Goal: Transaction & Acquisition: Purchase product/service

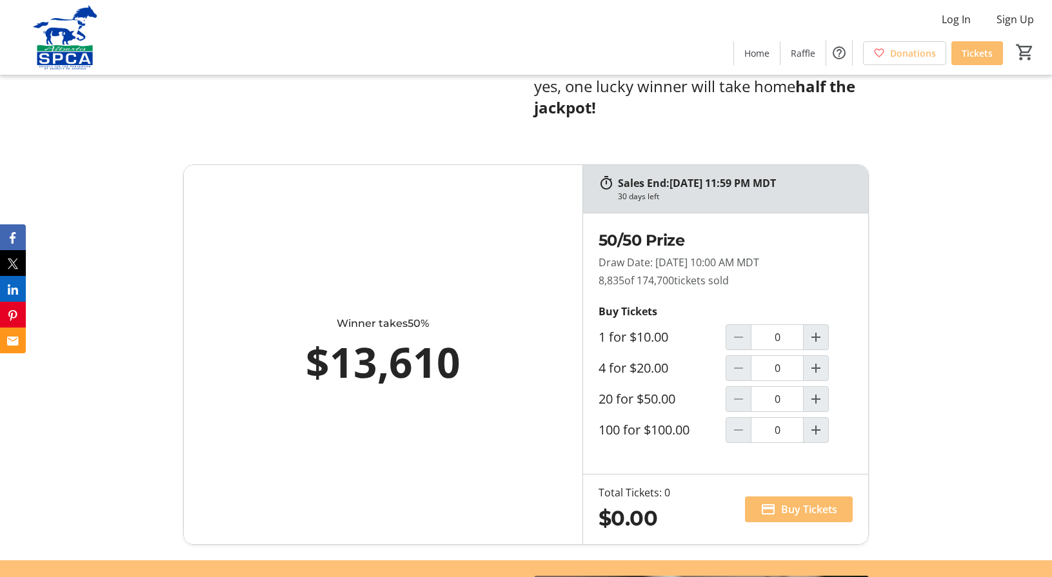
scroll to position [706, 0]
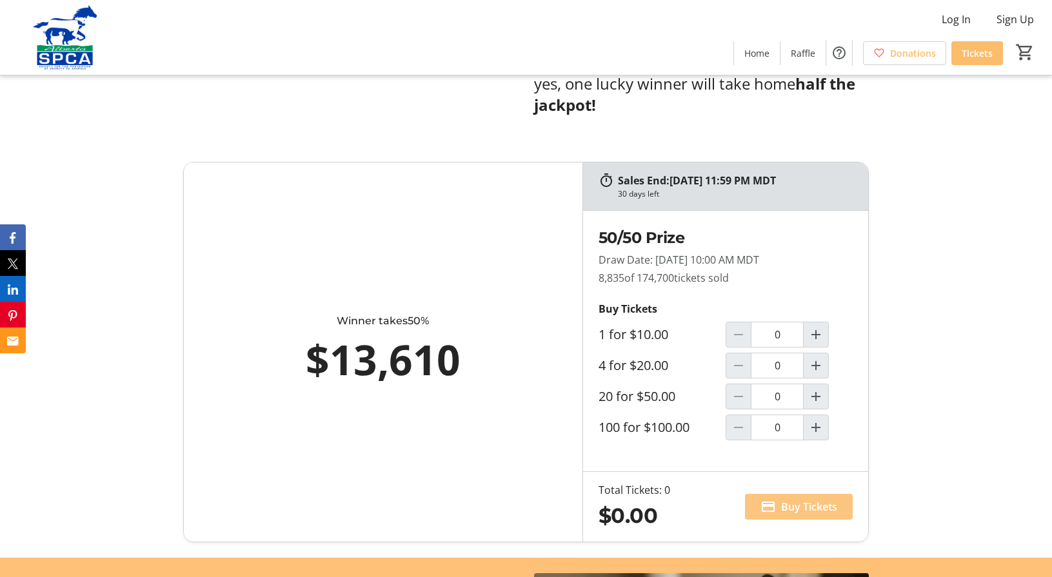
click at [793, 499] on span "Buy Tickets" at bounding box center [809, 506] width 56 height 15
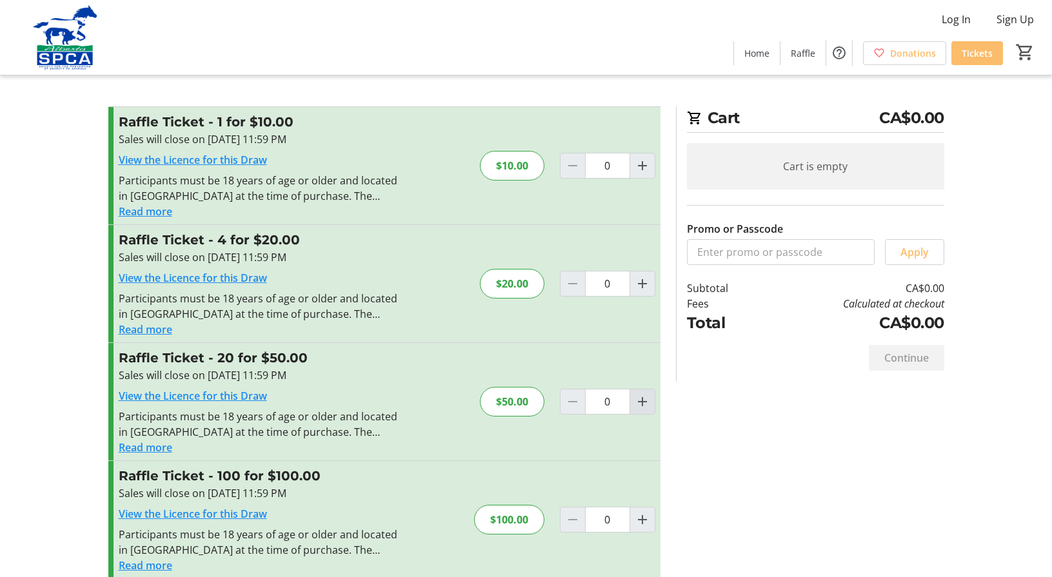
click at [643, 401] on mat-icon "Increment by one" at bounding box center [642, 401] width 15 height 15
type input "1"
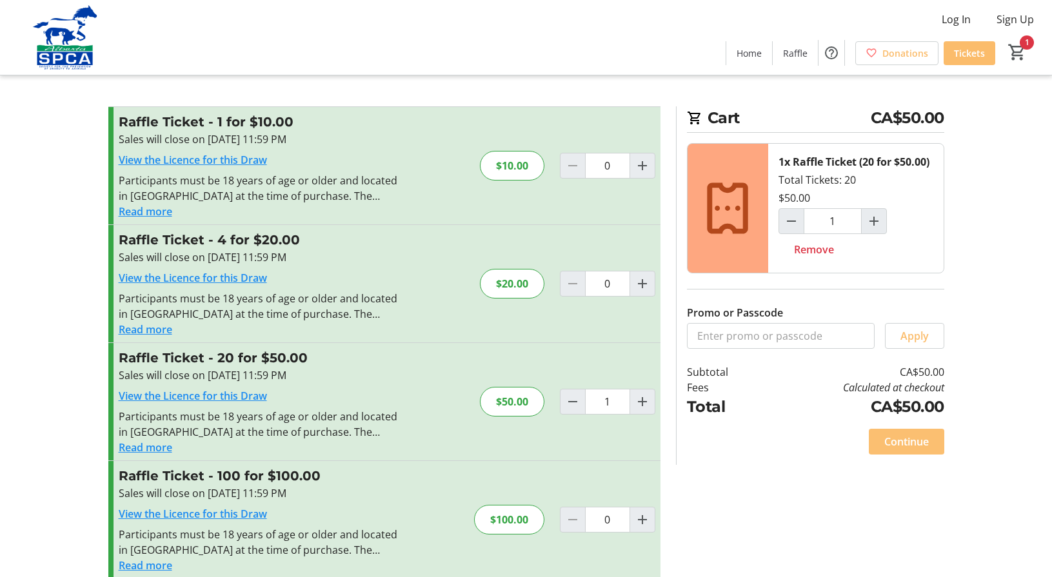
click at [898, 443] on span "Continue" at bounding box center [906, 441] width 45 height 15
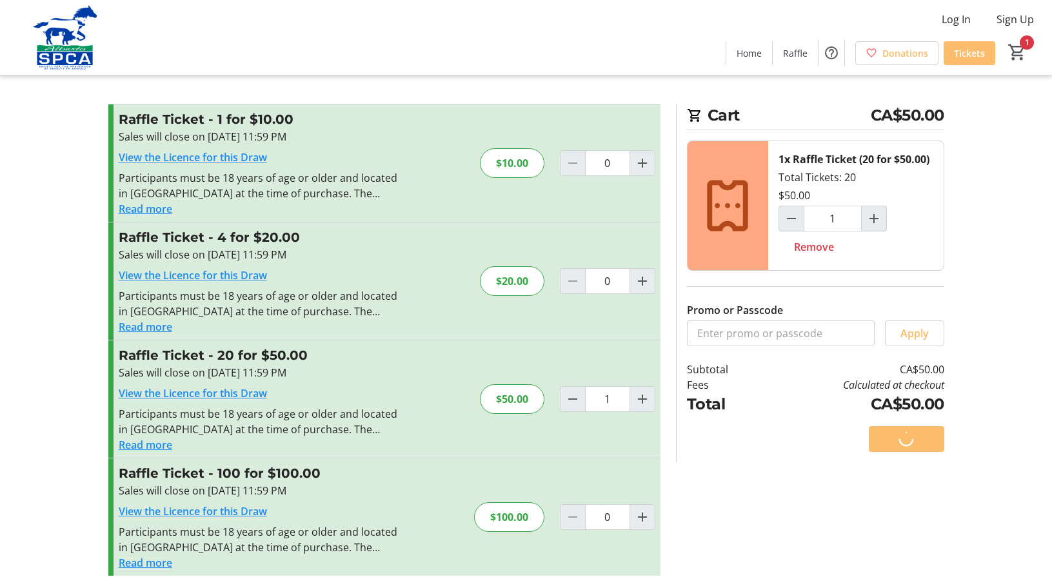
scroll to position [6, 0]
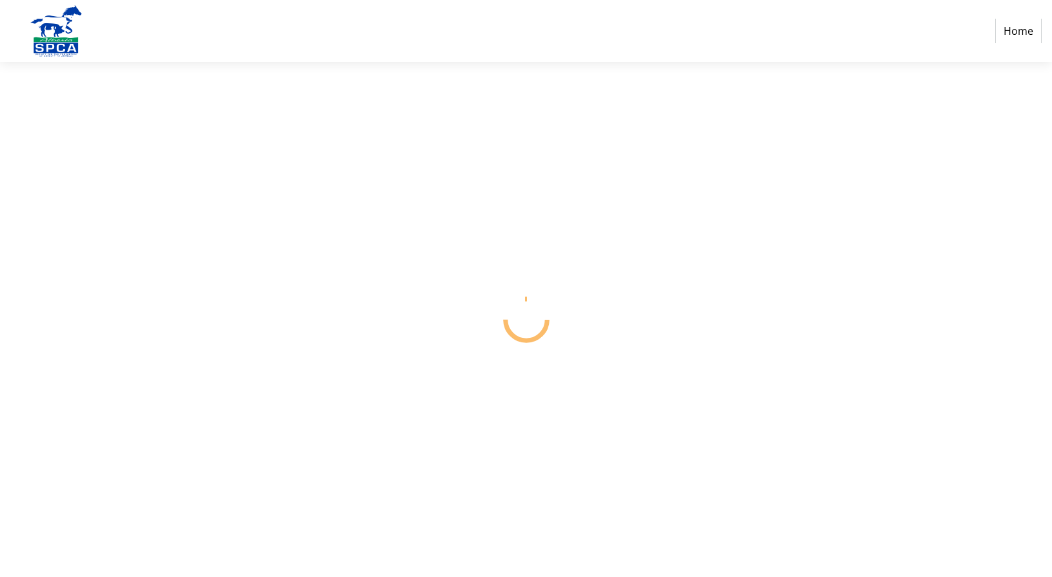
select select "CA"
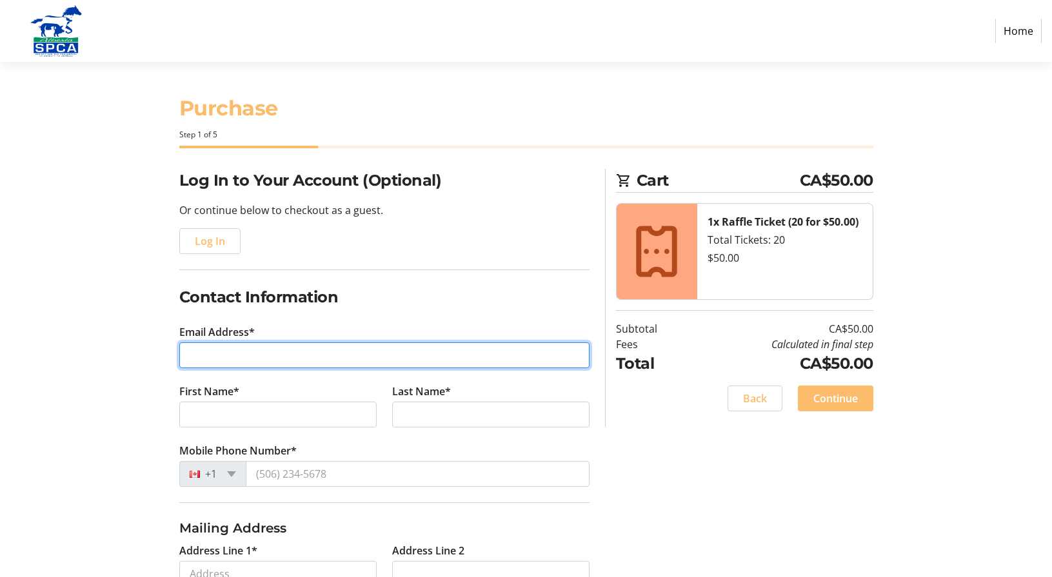
click at [228, 353] on input "Email Address*" at bounding box center [384, 356] width 410 height 26
click at [227, 353] on input "Email Address*" at bounding box center [384, 354] width 410 height 26
type input "[EMAIL_ADDRESS][DOMAIN_NAME]"
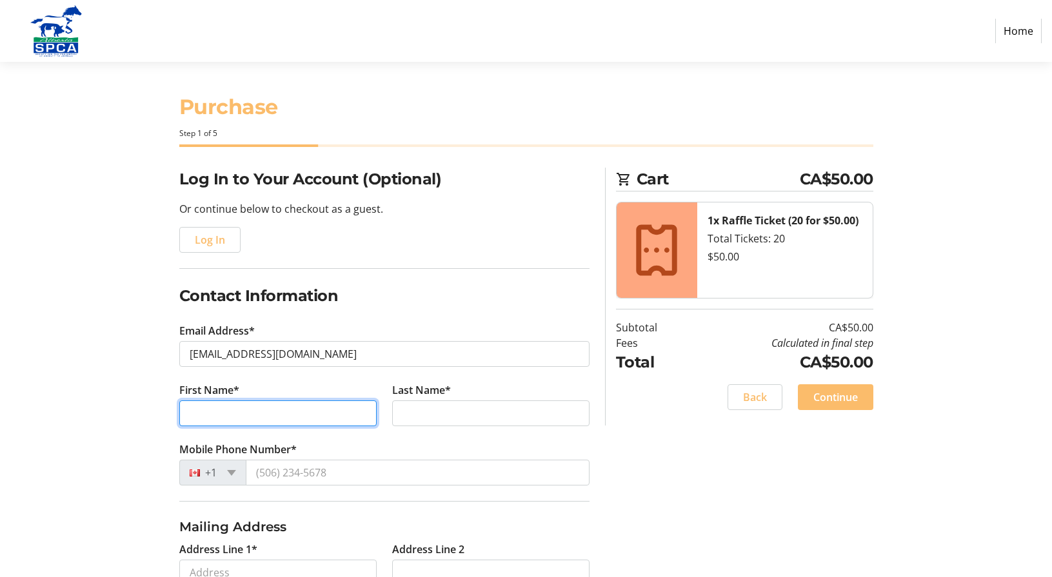
click at [209, 415] on input "First Name*" at bounding box center [277, 414] width 197 height 26
type input "[PERSON_NAME]"
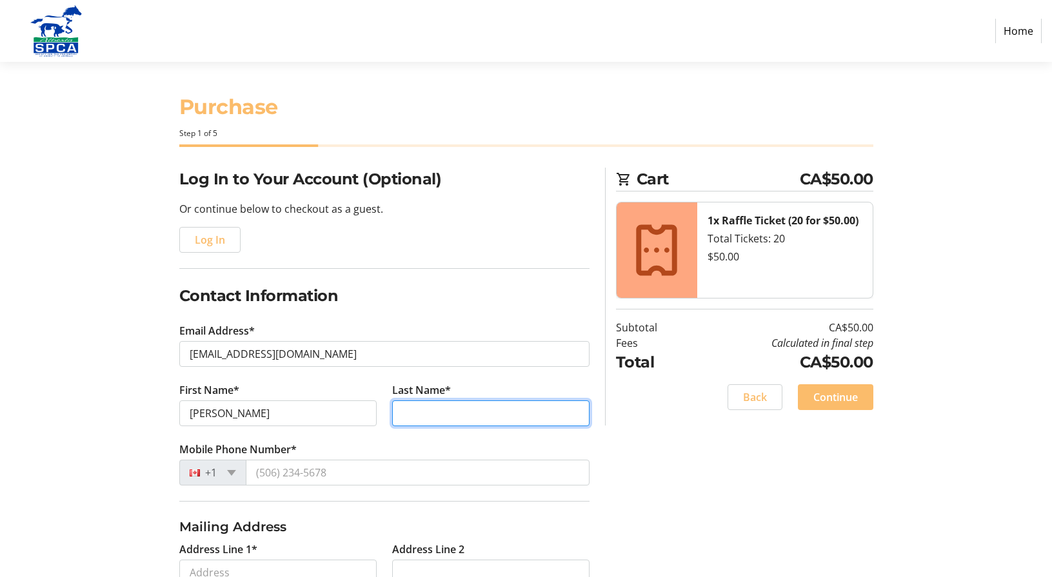
click at [419, 407] on input "Last Name*" at bounding box center [490, 414] width 197 height 26
type input "Fielding"
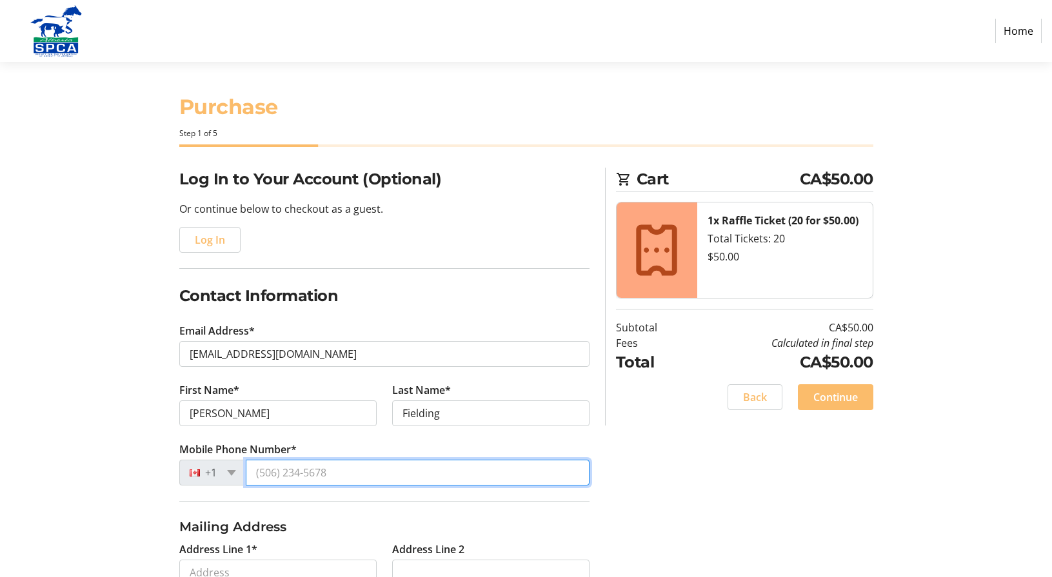
click at [307, 477] on input "Mobile Phone Number*" at bounding box center [418, 473] width 344 height 26
type input "[PHONE_NUMBER]"
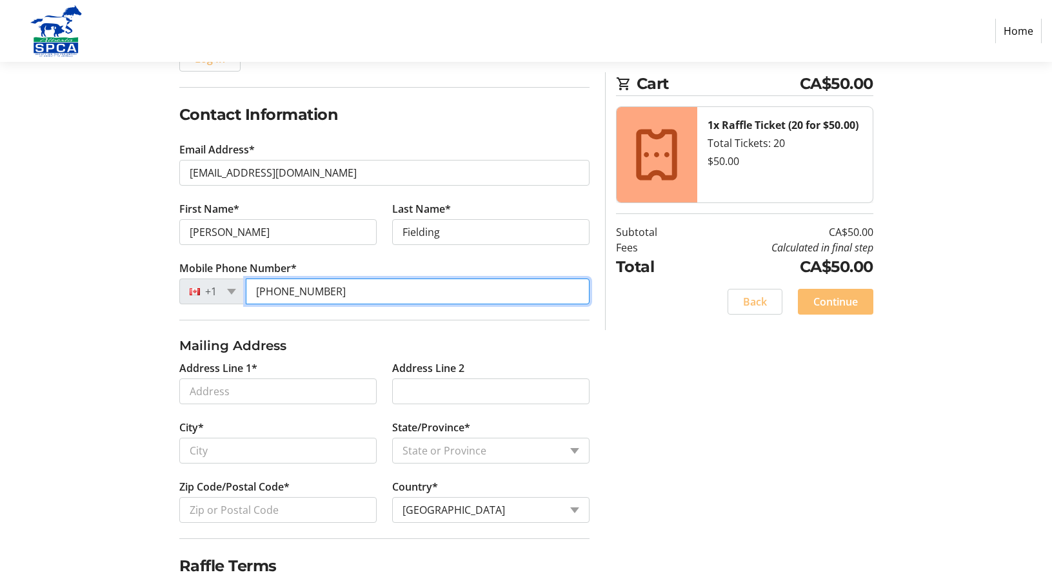
scroll to position [185, 0]
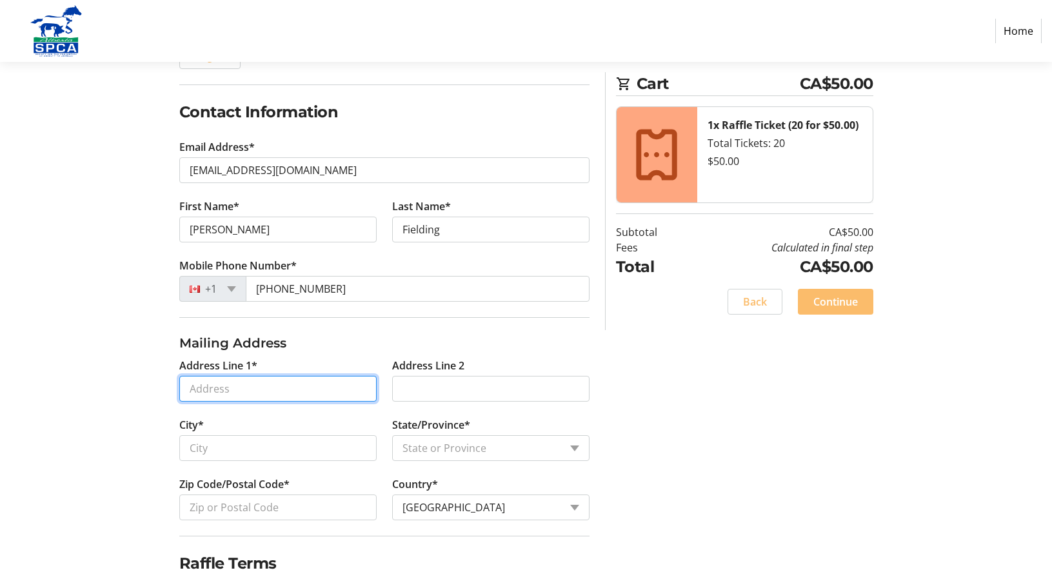
click at [214, 387] on input "Address Line 1*" at bounding box center [277, 389] width 197 height 26
type input "[STREET_ADDRESS]"
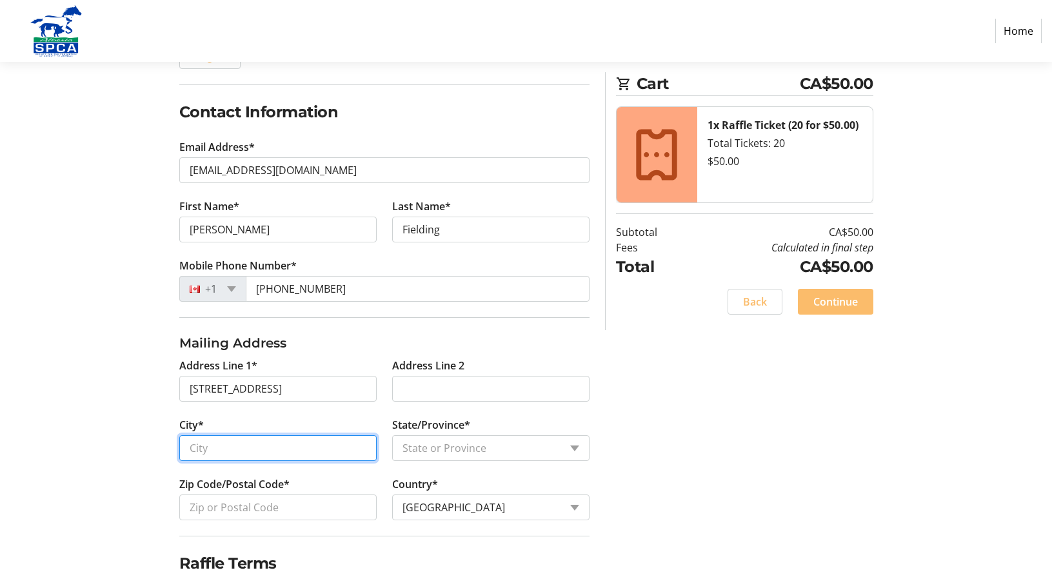
type input "Coaldale"
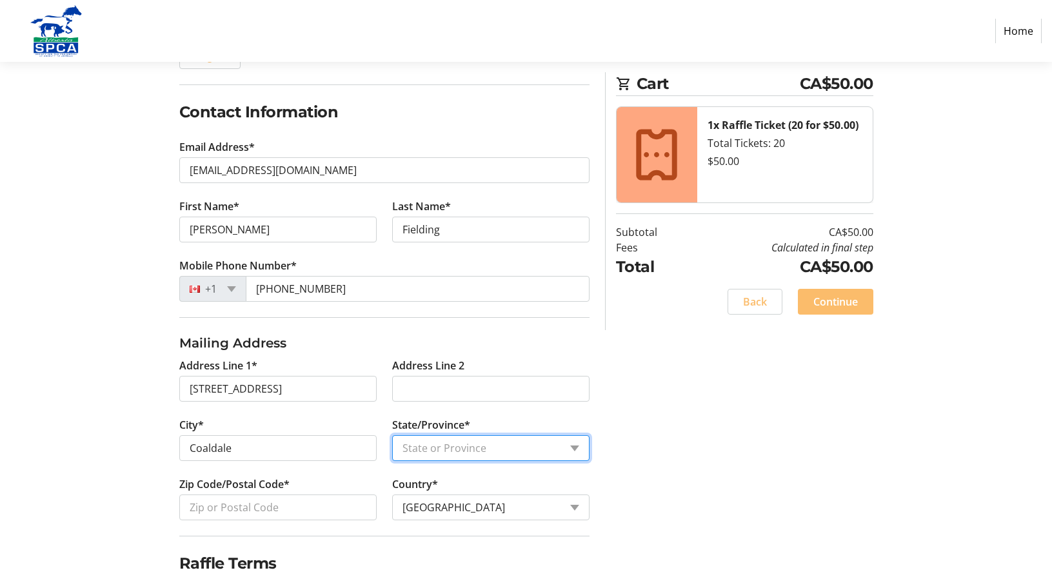
select select "AB"
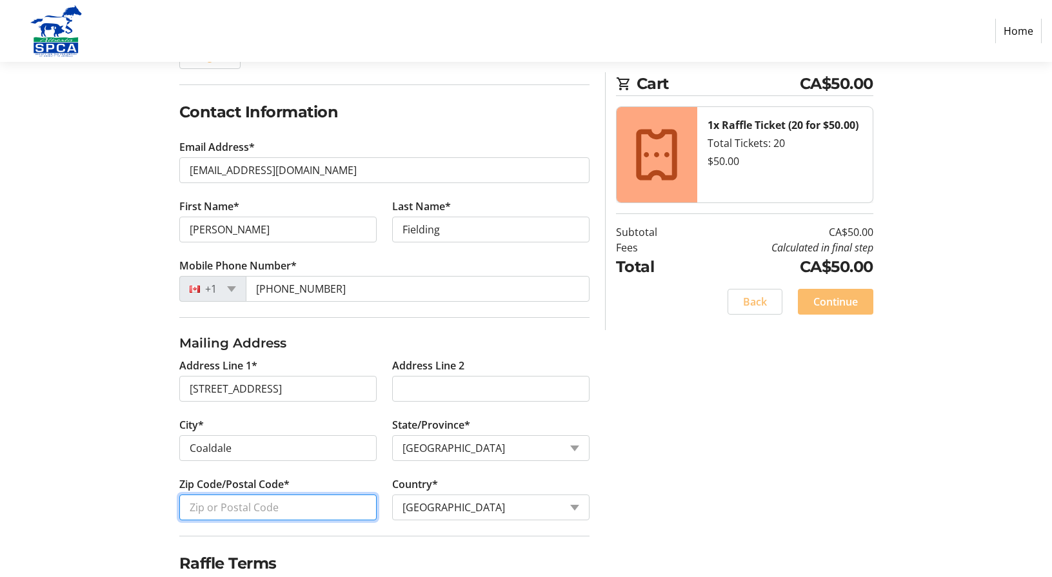
type input "T1M 1C9"
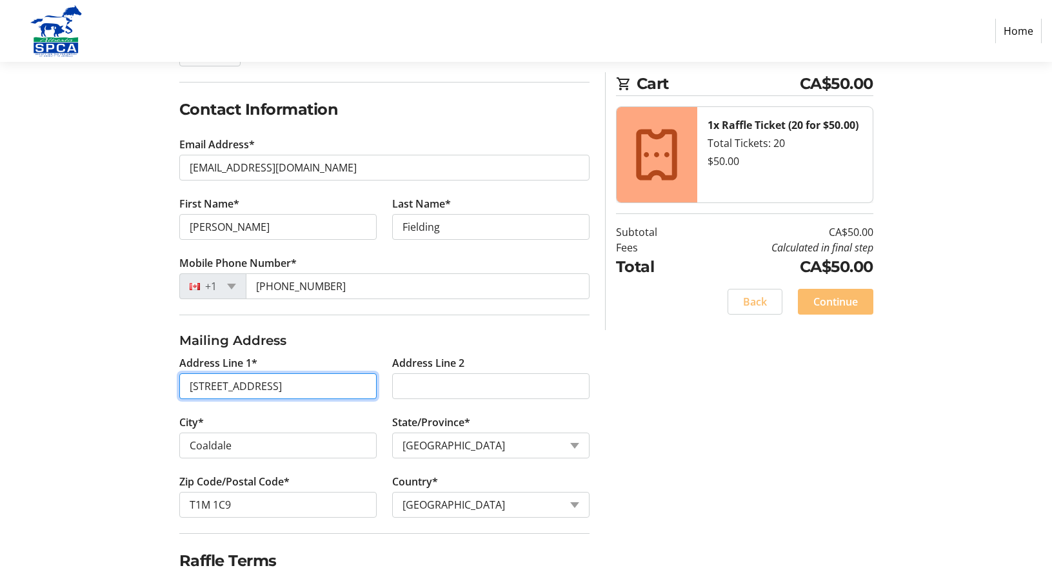
scroll to position [240, 0]
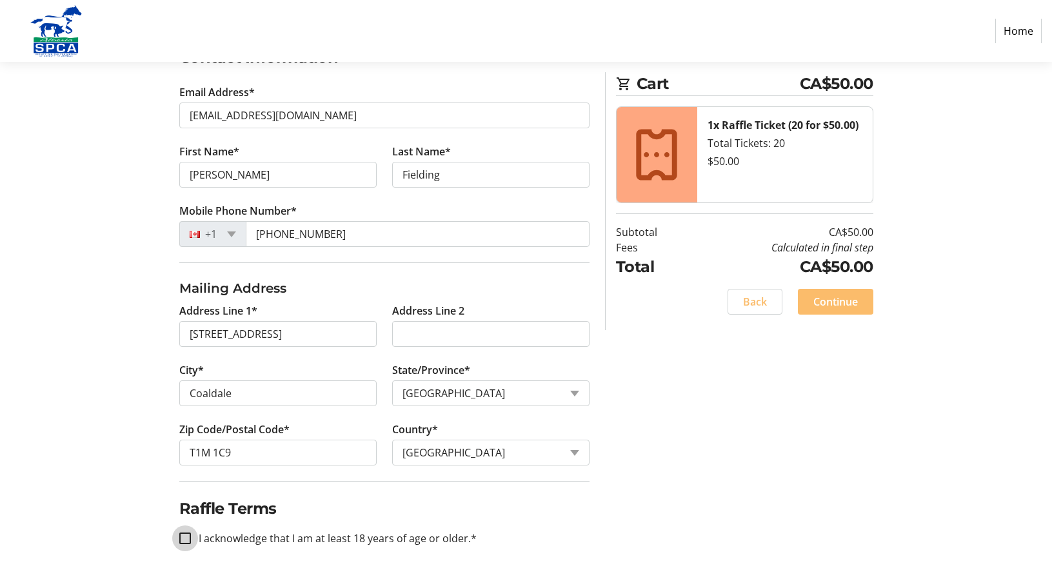
click at [186, 537] on input "I acknowledge that I am at least 18 years of age or older.*" at bounding box center [185, 539] width 12 height 12
checkbox input "true"
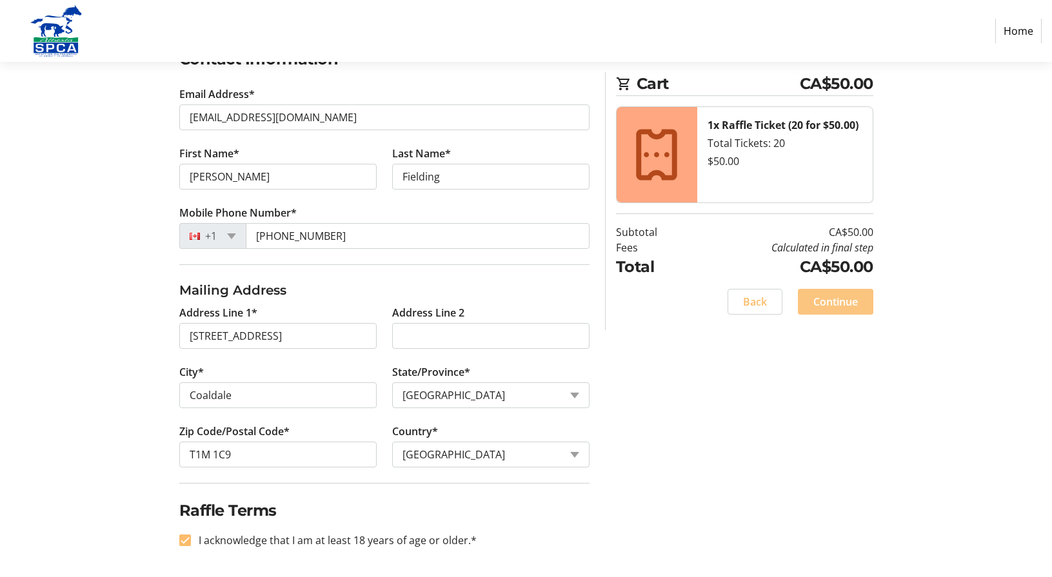
click at [825, 303] on span "Continue" at bounding box center [835, 301] width 45 height 15
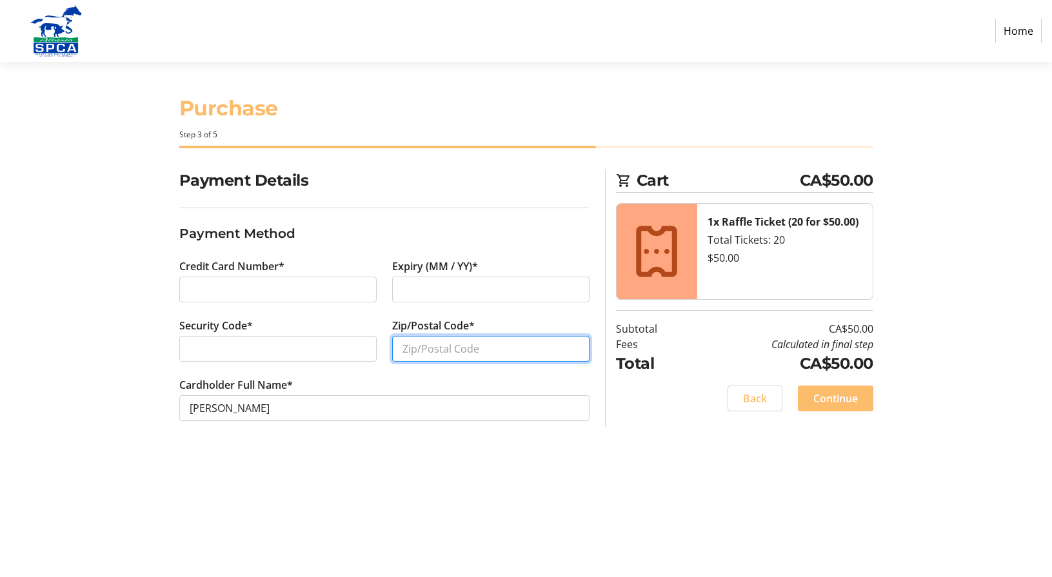
click at [408, 354] on input "Zip/Postal Code*" at bounding box center [490, 349] width 197 height 26
type input "T1M 1C9"
click at [819, 398] on span "Continue" at bounding box center [835, 398] width 45 height 15
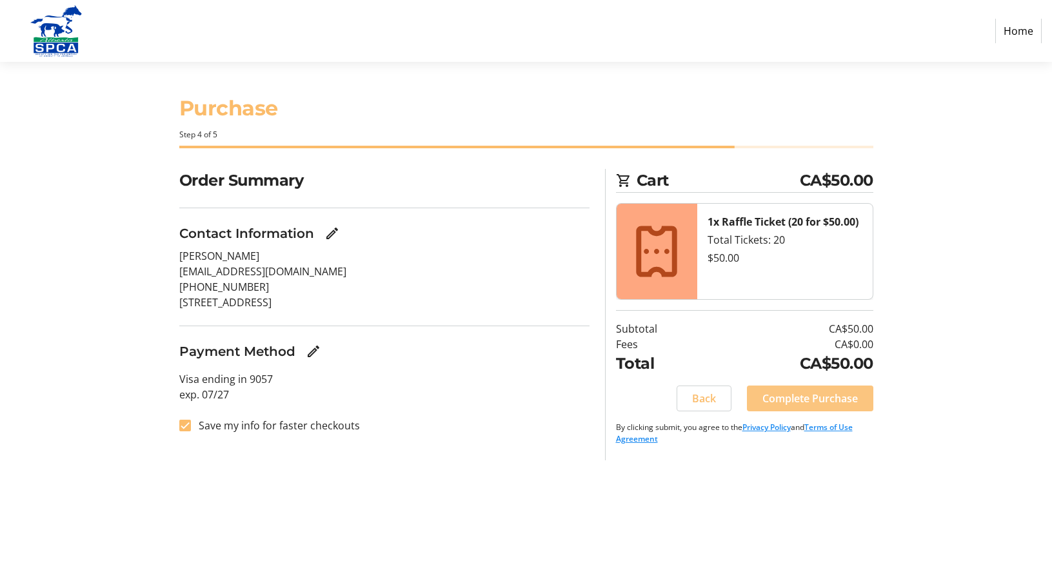
click at [785, 392] on span "Complete Purchase" at bounding box center [809, 398] width 95 height 15
